Goal: Task Accomplishment & Management: Use online tool/utility

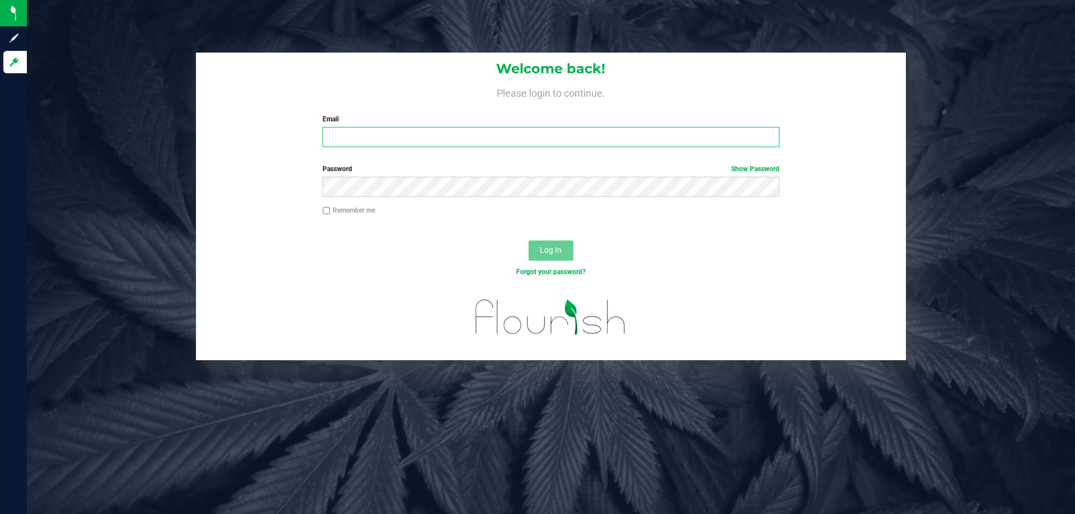
click at [439, 139] on input "Email" at bounding box center [550, 137] width 456 height 20
type input "[EMAIL_ADDRESS][DOMAIN_NAME]"
click at [528, 241] on button "Log In" at bounding box center [550, 251] width 45 height 20
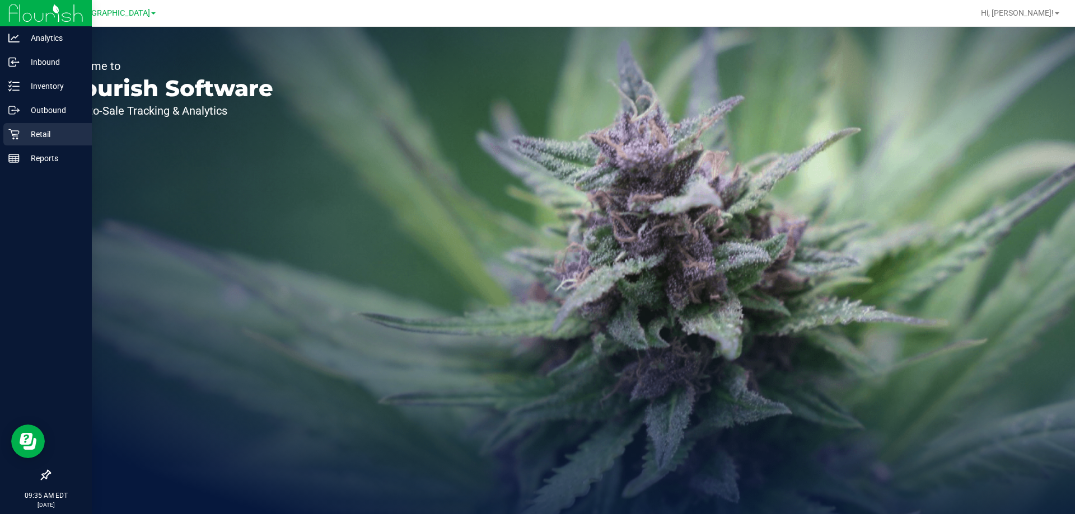
click at [20, 129] on p "Retail" at bounding box center [53, 134] width 67 height 13
